Goal: Check status

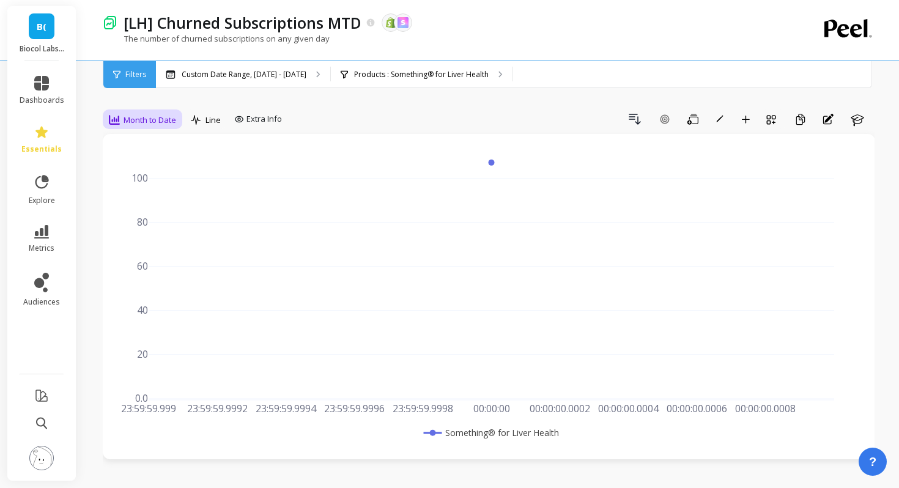
click at [133, 126] on div "Month to Date" at bounding box center [142, 119] width 67 height 15
click at [143, 171] on div "Daily" at bounding box center [148, 171] width 70 height 12
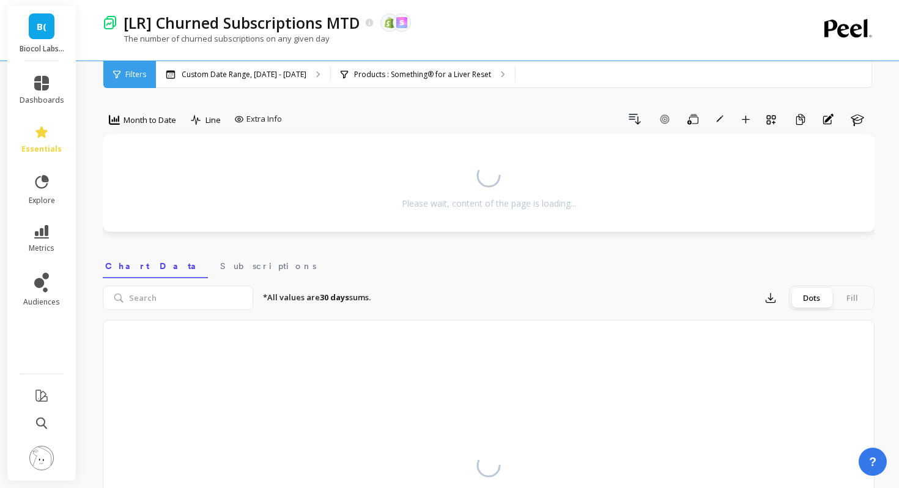
click at [130, 141] on div "Please wait, content of the page is loading..." at bounding box center [489, 183] width 772 height 98
click at [131, 132] on div "Month to Date" at bounding box center [142, 121] width 79 height 24
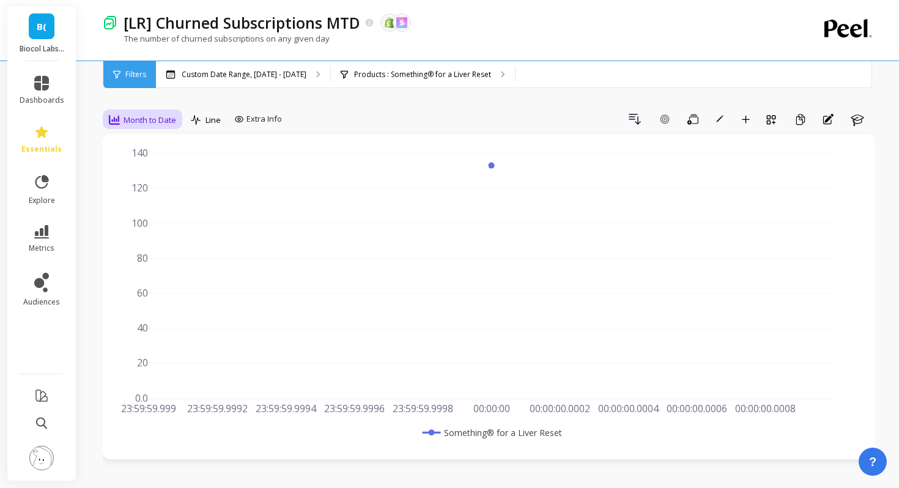
click at [142, 128] on div "Month to Date" at bounding box center [142, 119] width 75 height 21
click at [142, 165] on div "Daily" at bounding box center [148, 171] width 70 height 12
